Goal: Task Accomplishment & Management: Manage account settings

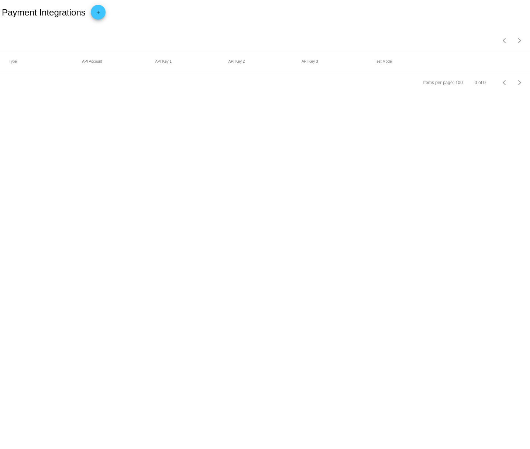
click at [176, 14] on div "Payment Integrations add" at bounding box center [265, 12] width 530 height 25
